Goal: Task Accomplishment & Management: Manage account settings

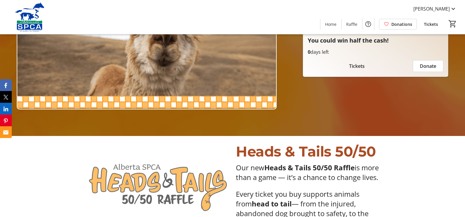
scroll to position [59, 0]
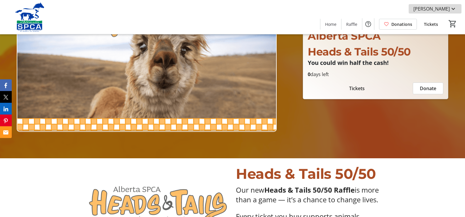
click at [449, 9] on span "[PERSON_NAME]" at bounding box center [431, 8] width 36 height 7
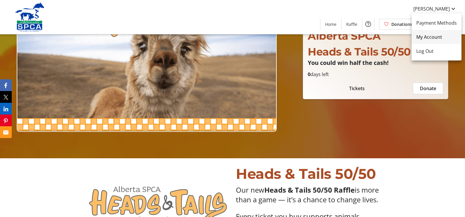
click at [438, 36] on span "My Account" at bounding box center [436, 36] width 40 height 7
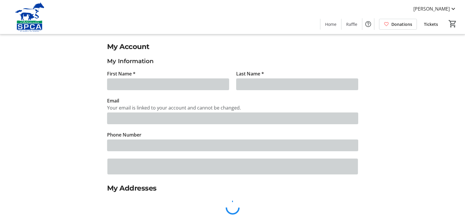
type input "[PERSON_NAME]"
type input "Kolanos"
type input "[EMAIL_ADDRESS][DOMAIN_NAME]"
type input "[PHONE_NUMBER]"
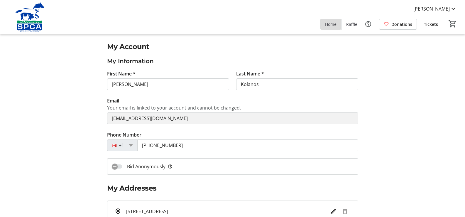
click at [333, 25] on span "Home" at bounding box center [330, 24] width 11 height 6
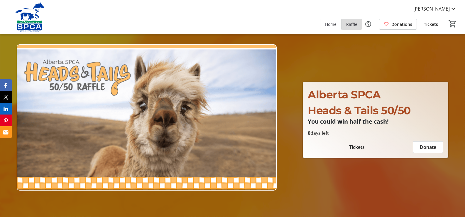
click at [350, 24] on span "Raffle" at bounding box center [351, 24] width 11 height 6
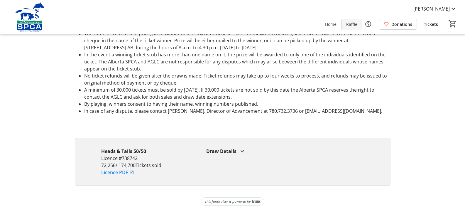
scroll to position [531, 0]
